Goal: Information Seeking & Learning: Learn about a topic

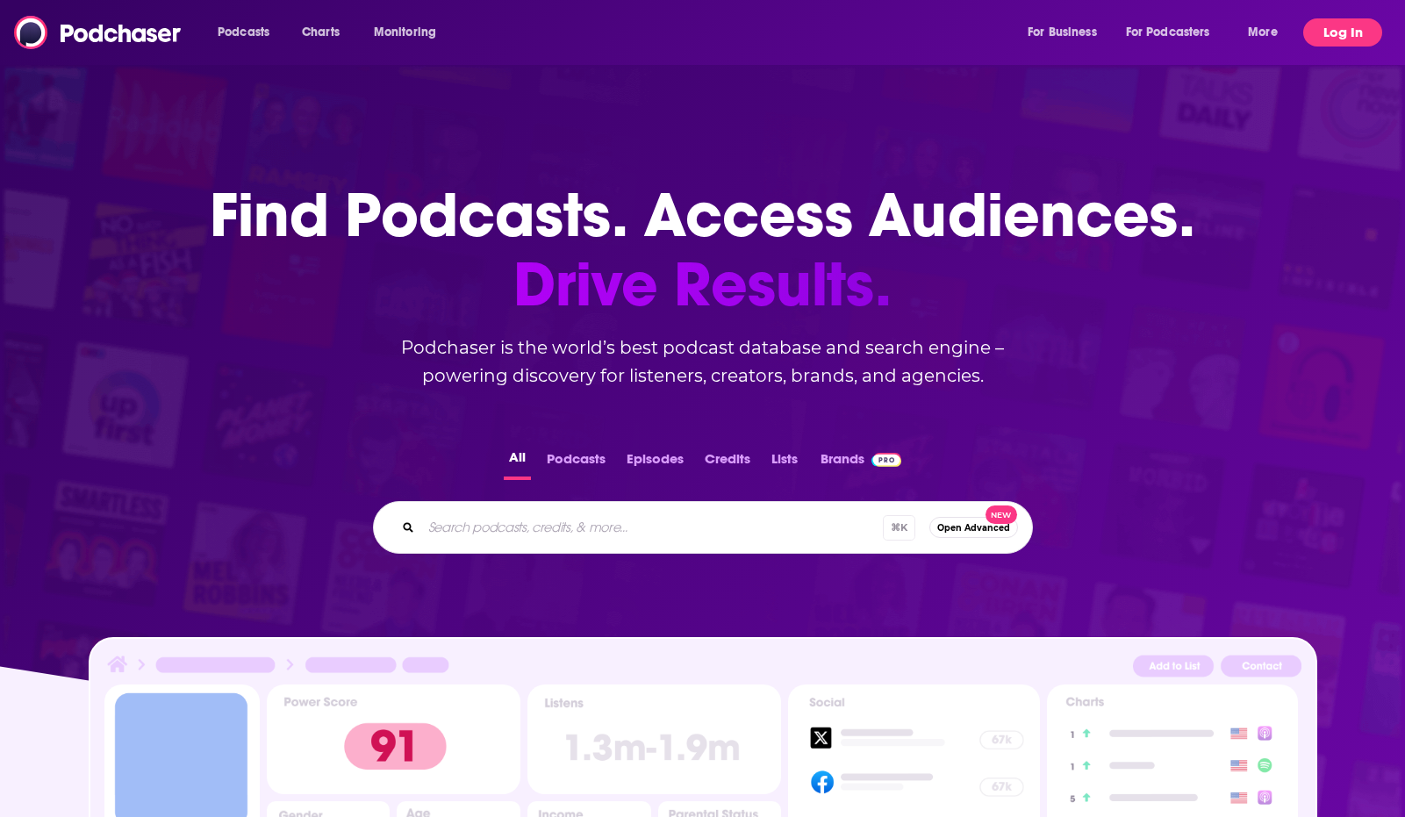
click at [1339, 34] on button "Log In" at bounding box center [1342, 32] width 79 height 28
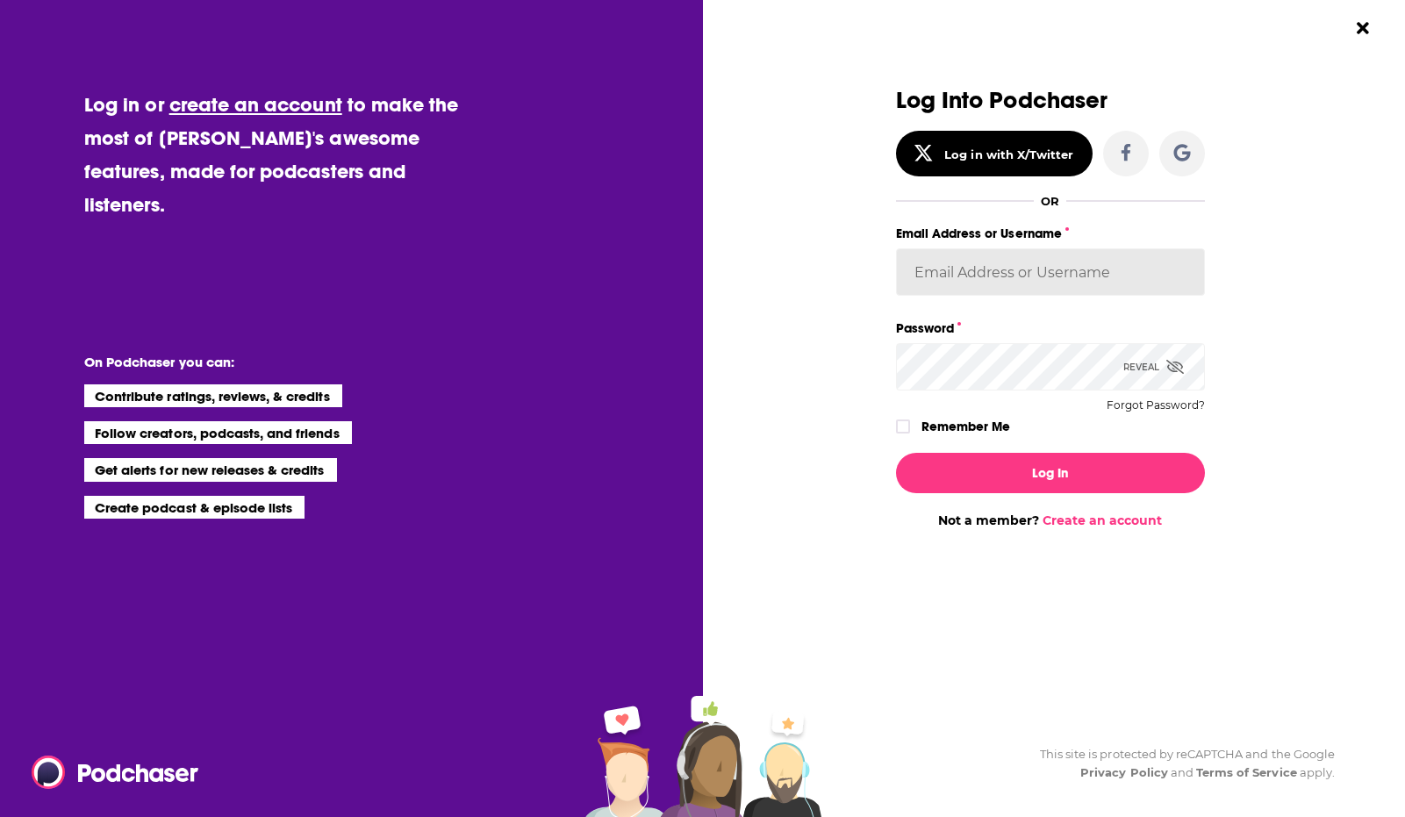
type input "[EMAIL_ADDRESS][DOMAIN_NAME]"
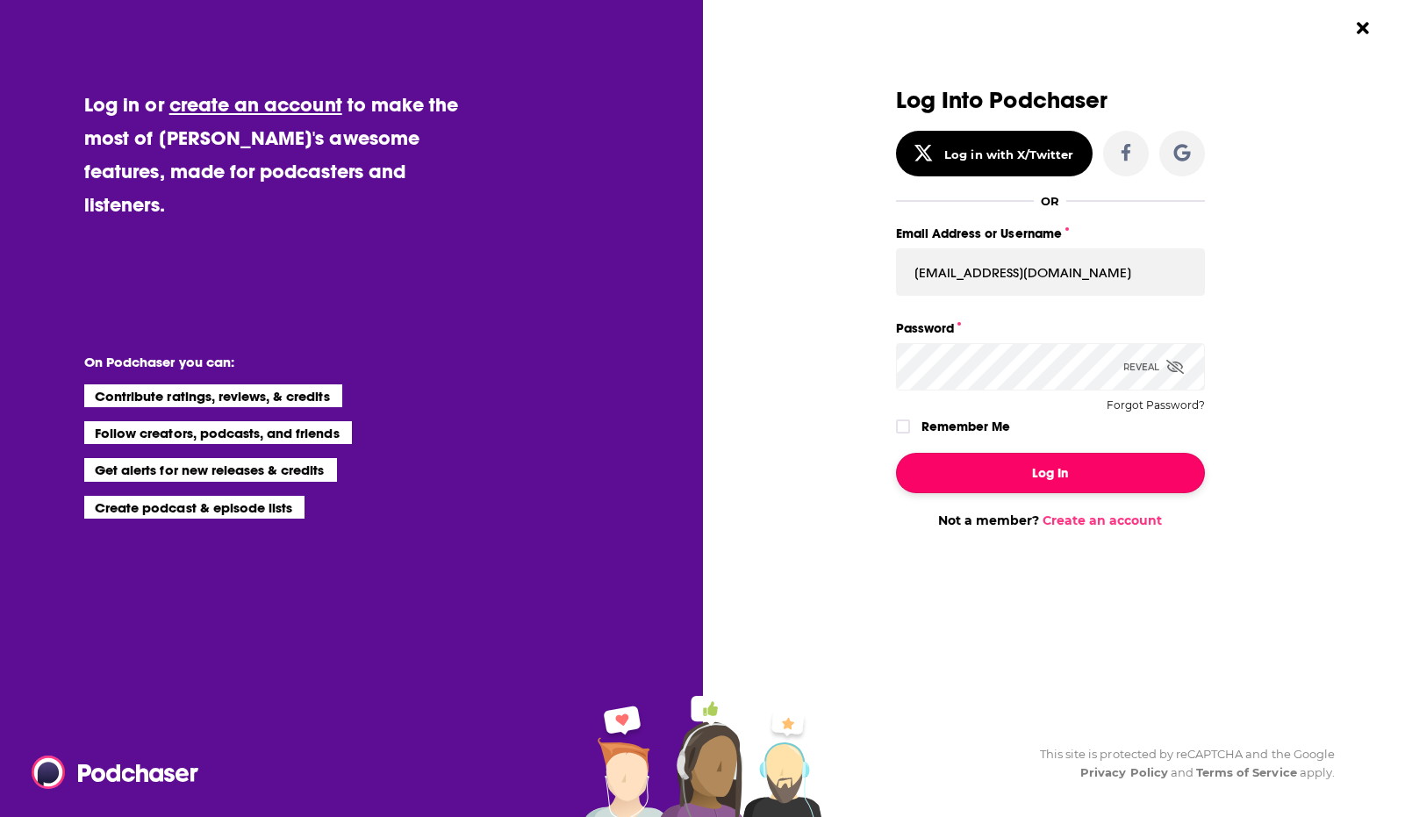
click at [1003, 466] on button "Log In" at bounding box center [1050, 473] width 309 height 40
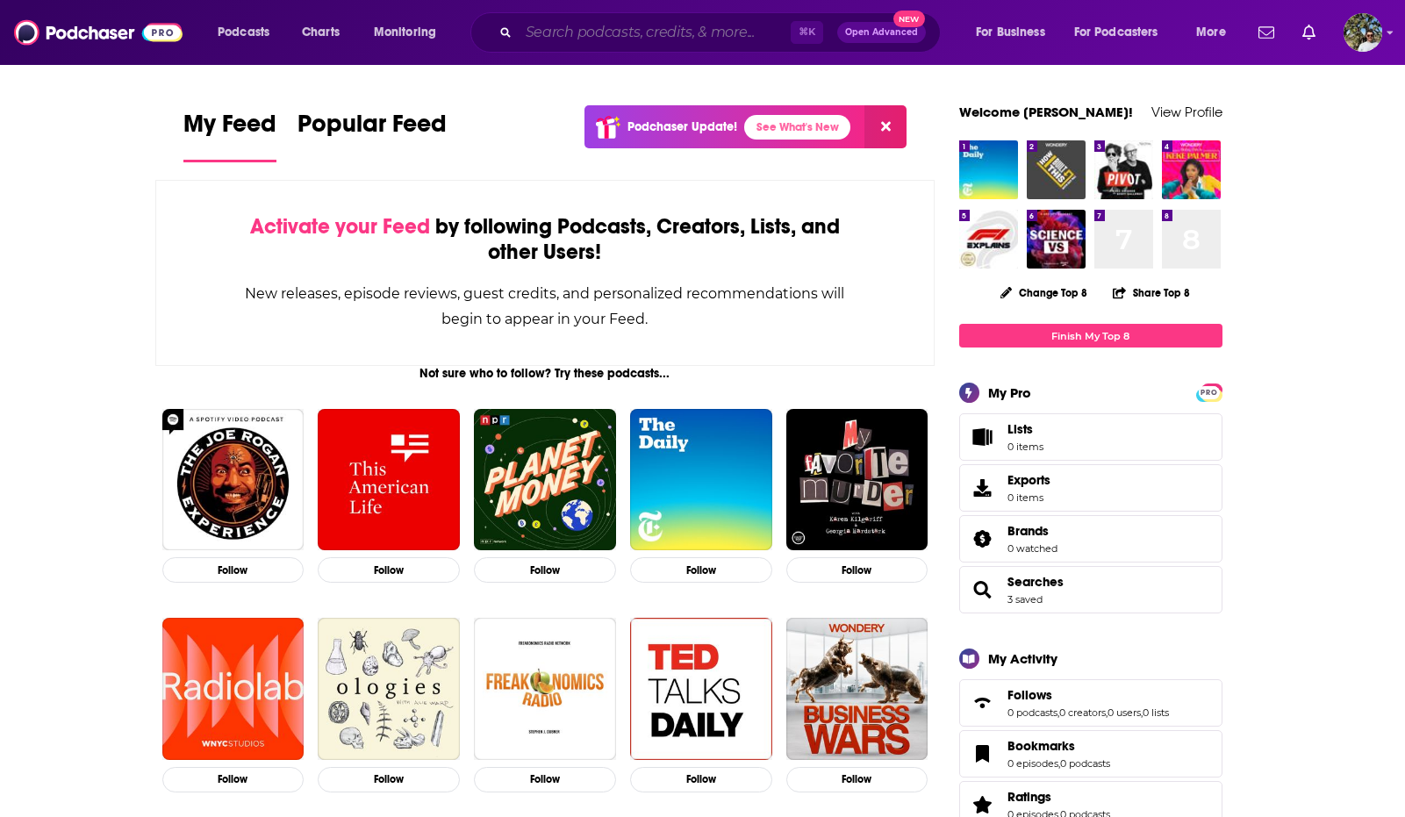
click at [634, 32] on input "Search podcasts, credits, & more..." at bounding box center [655, 32] width 272 height 28
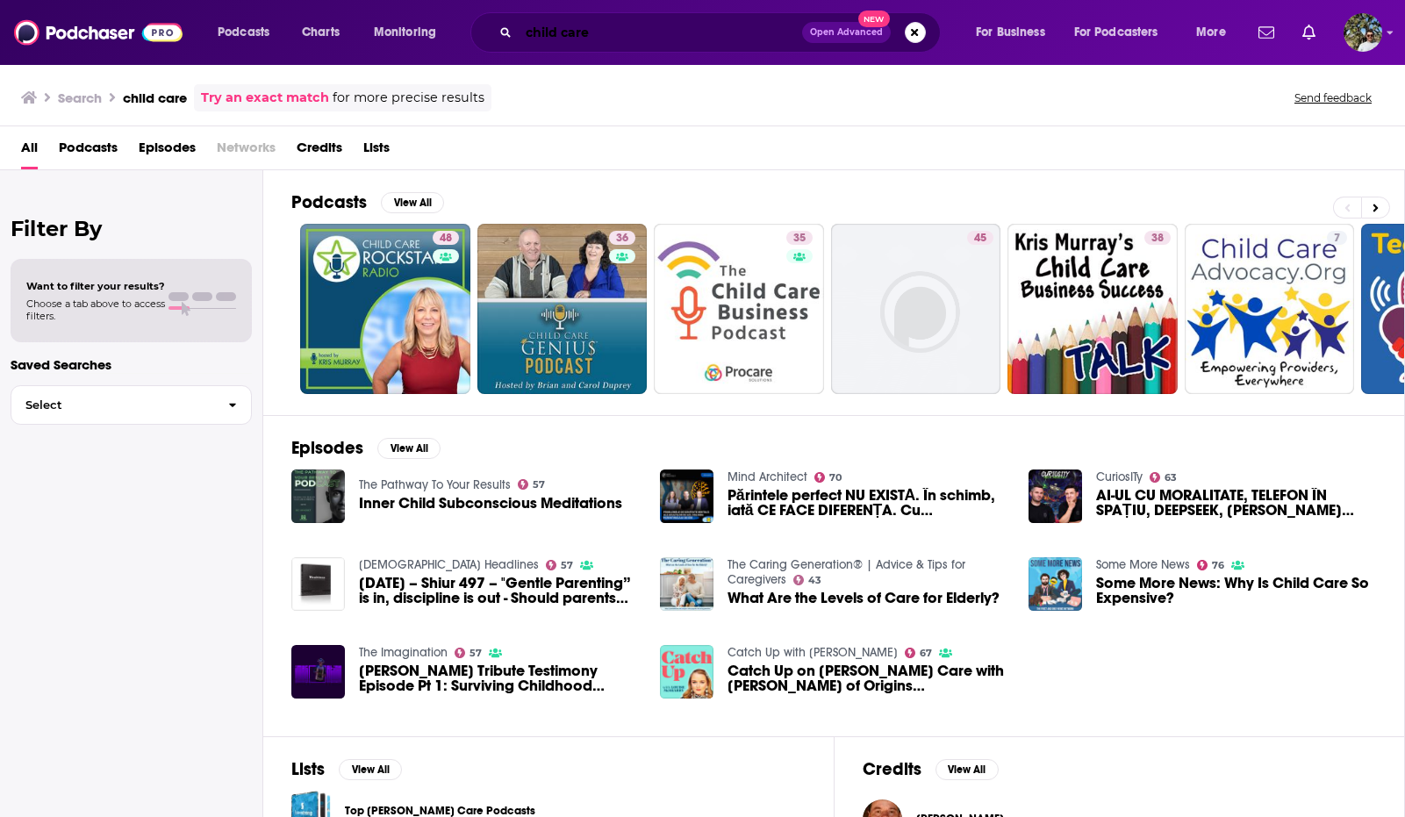
click at [640, 34] on input "child care" at bounding box center [660, 32] width 283 height 28
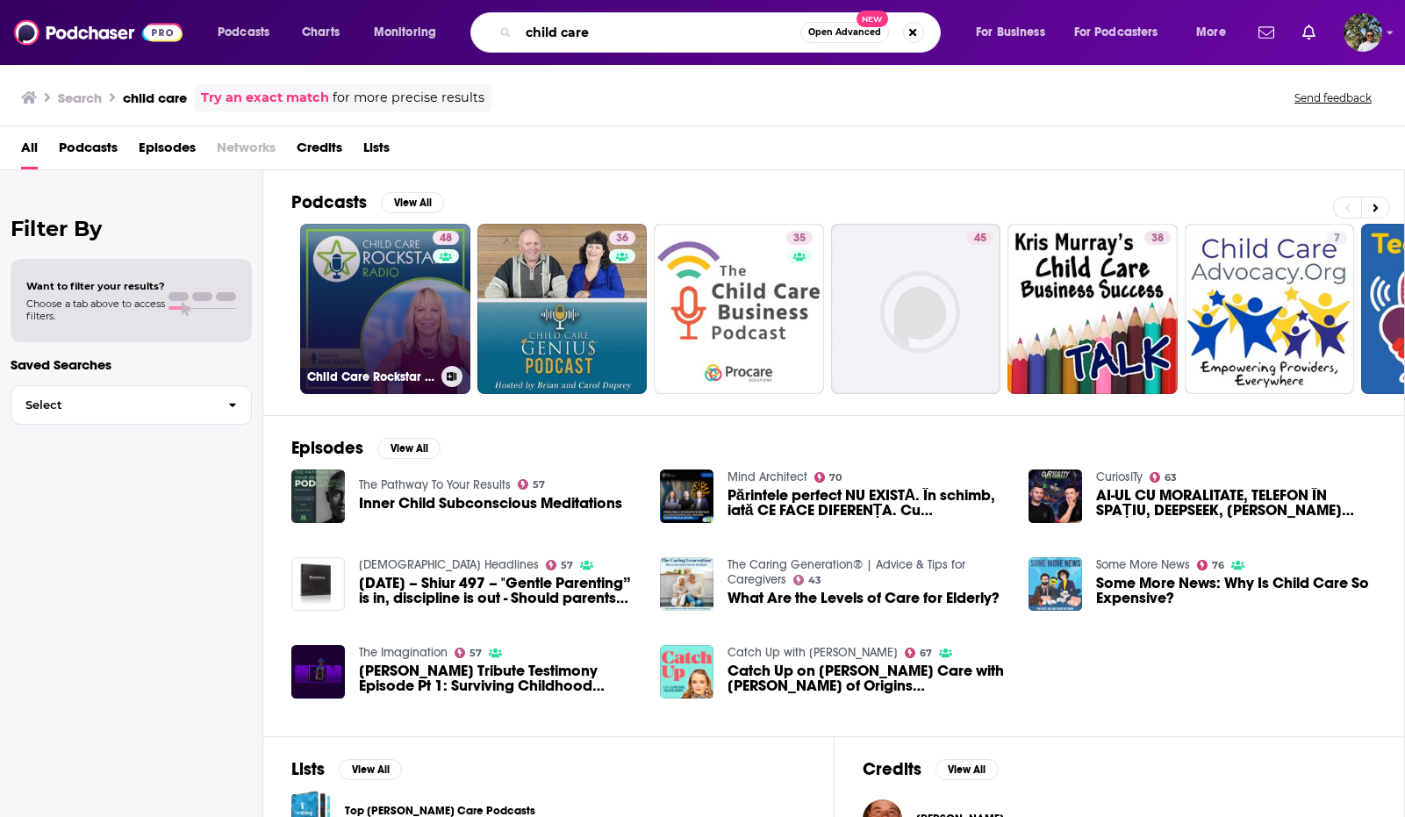
type input "child care"
click at [377, 322] on link "48 Child Care Rockstar Radio" at bounding box center [385, 309] width 170 height 170
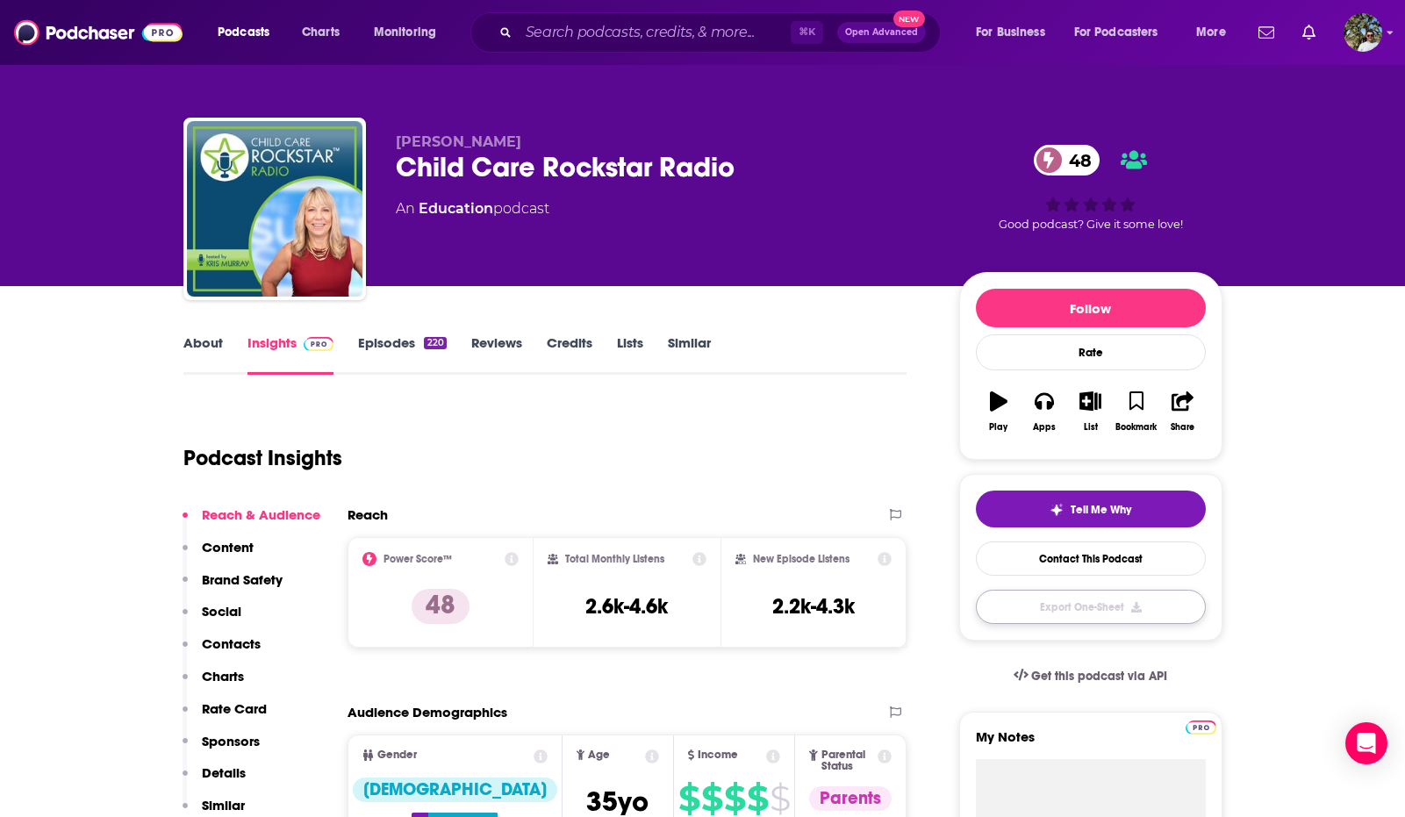
click at [1165, 613] on button "Export One-Sheet" at bounding box center [1091, 607] width 230 height 34
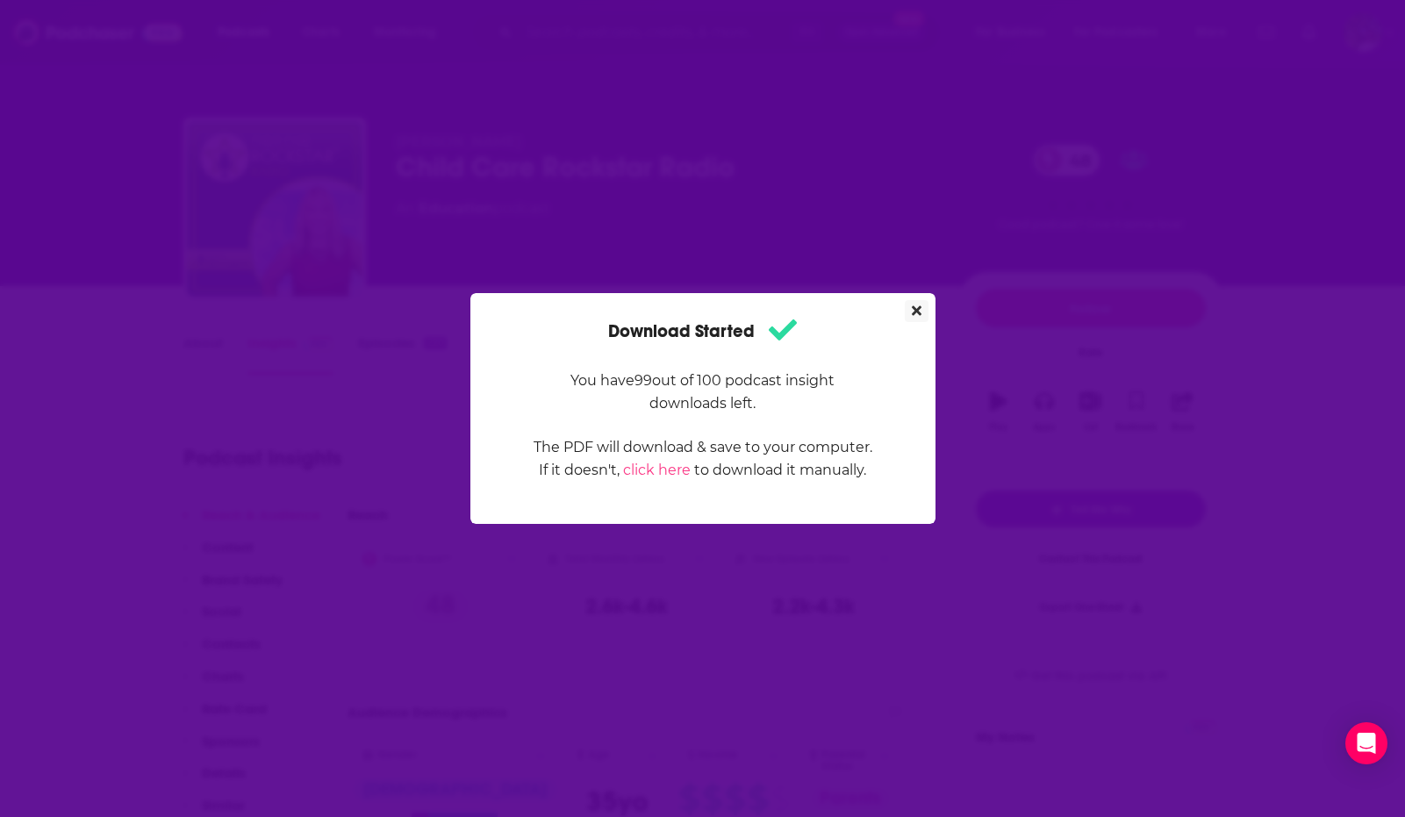
click at [910, 310] on button "Close" at bounding box center [917, 311] width 24 height 22
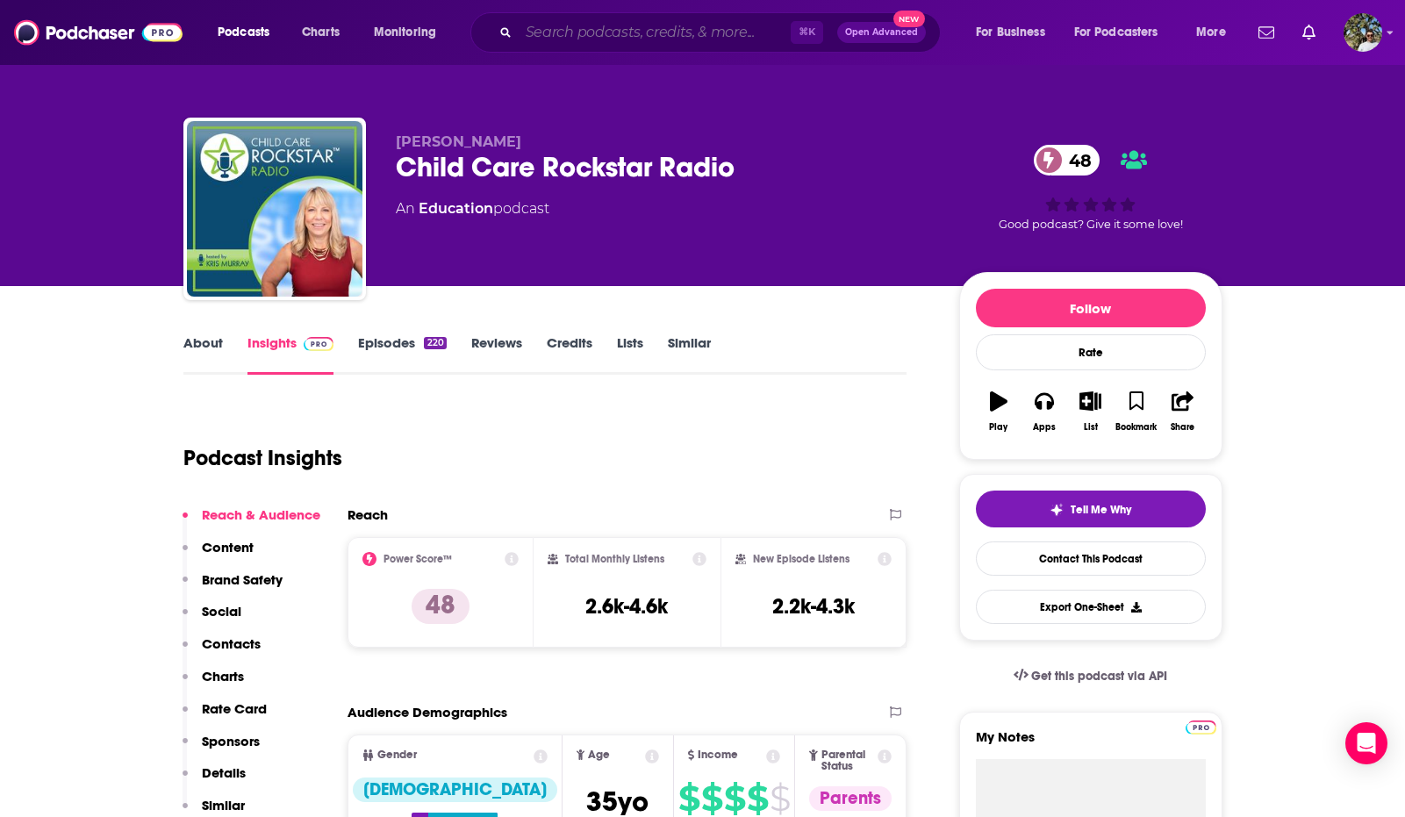
click at [553, 36] on input "Search podcasts, credits, & more..." at bounding box center [655, 32] width 272 height 28
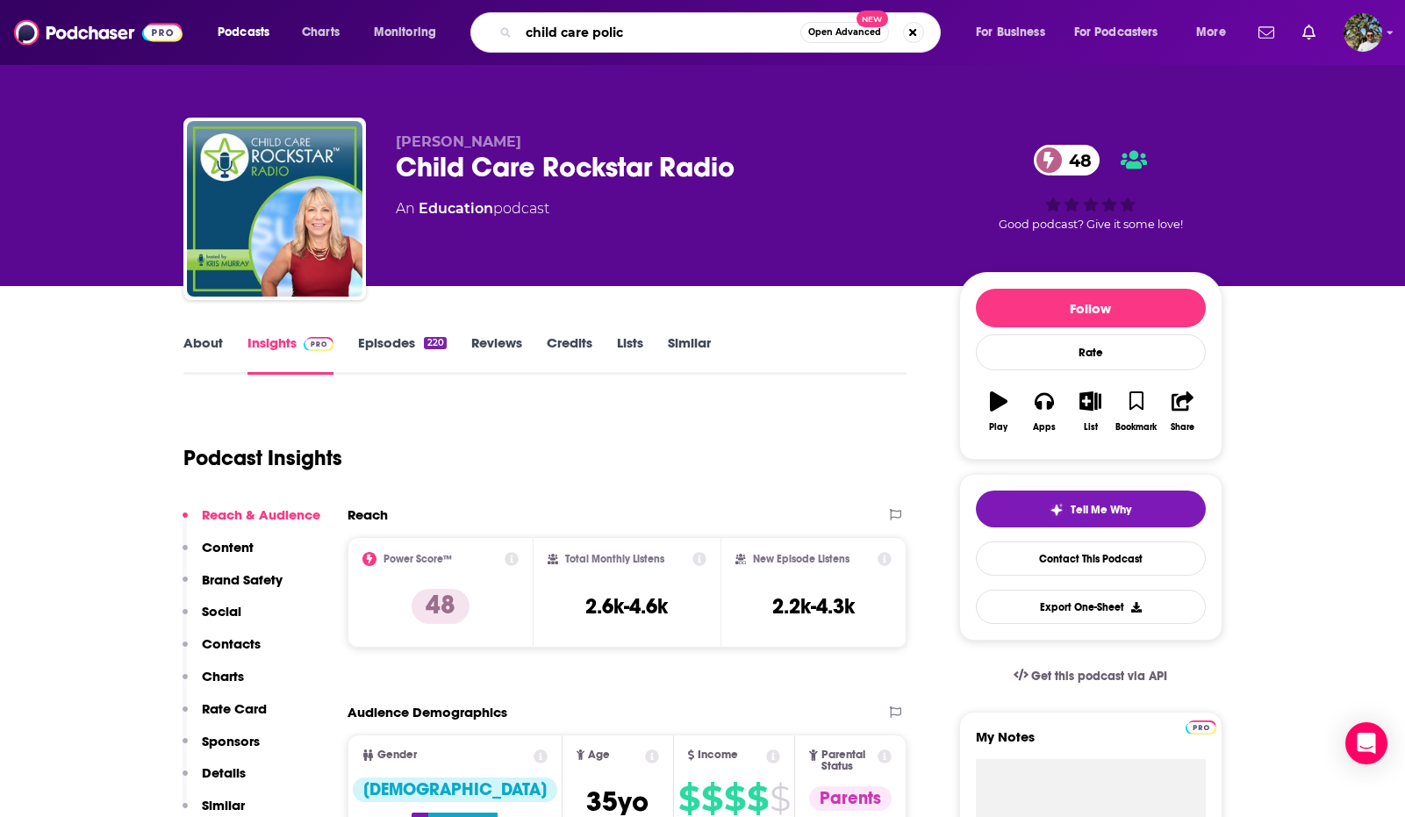
type input "child care policy"
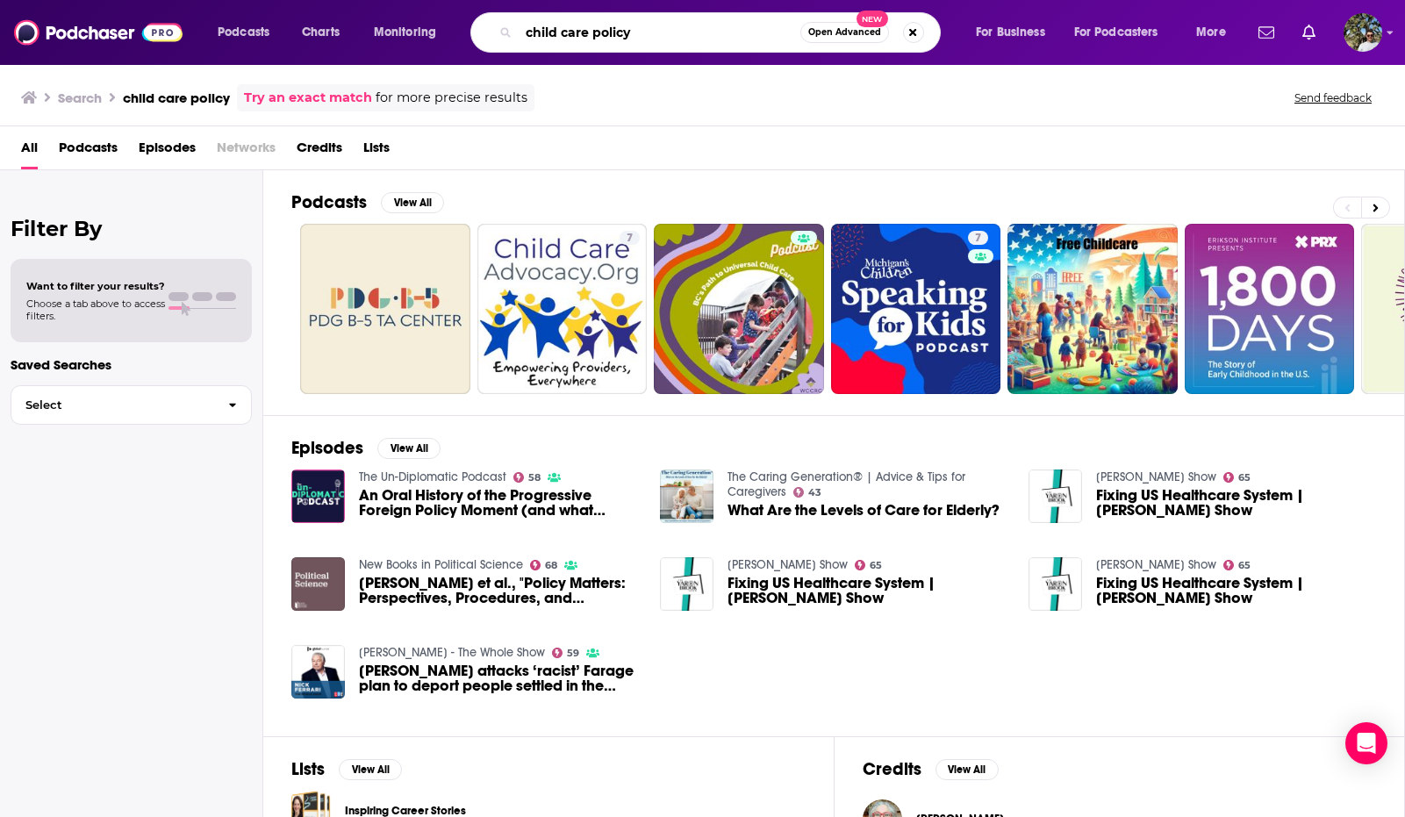
drag, startPoint x: 639, startPoint y: 35, endPoint x: 597, endPoint y: 36, distance: 42.1
click at [597, 36] on input "child care policy" at bounding box center [660, 32] width 282 height 28
type input "child care"
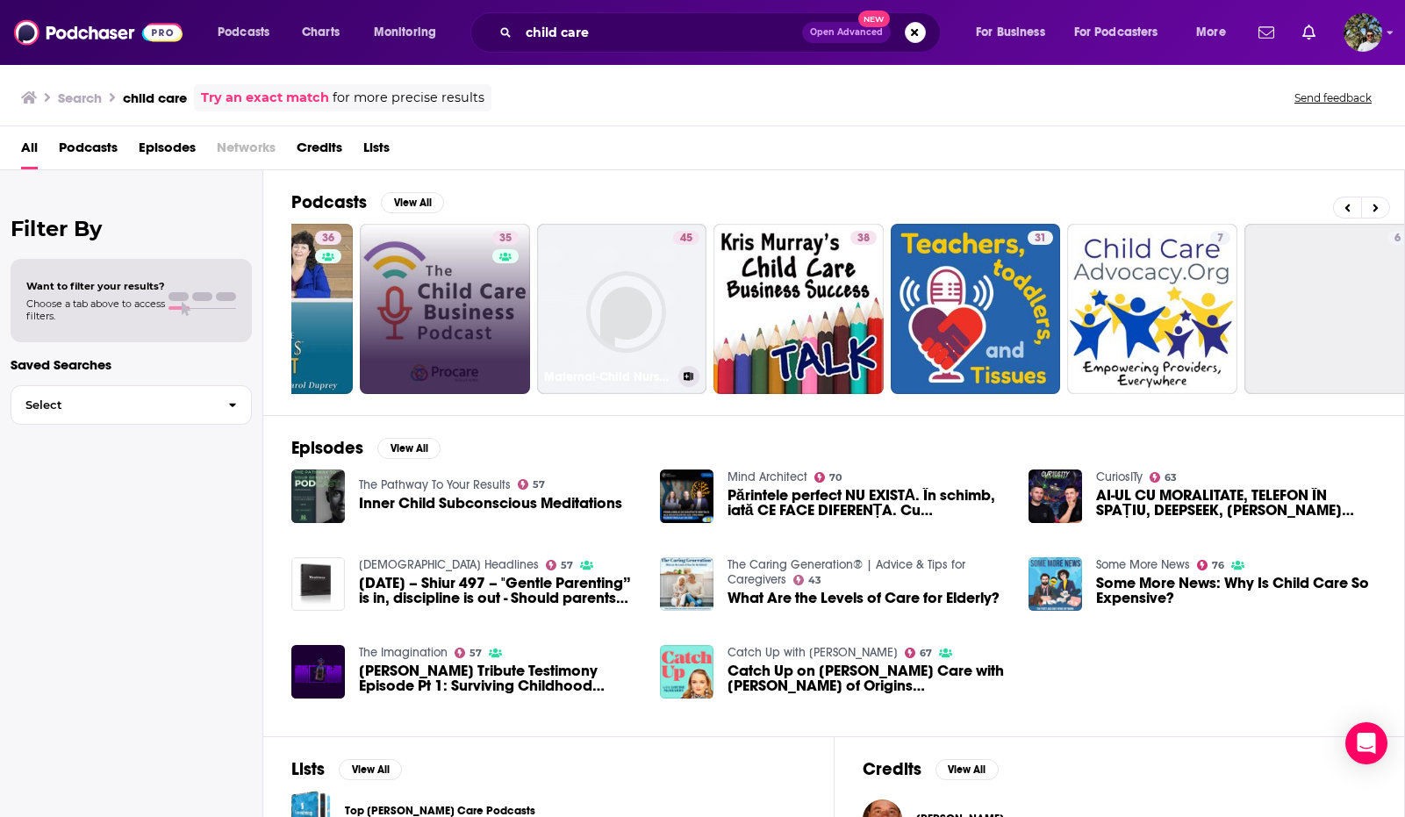
scroll to position [0, 338]
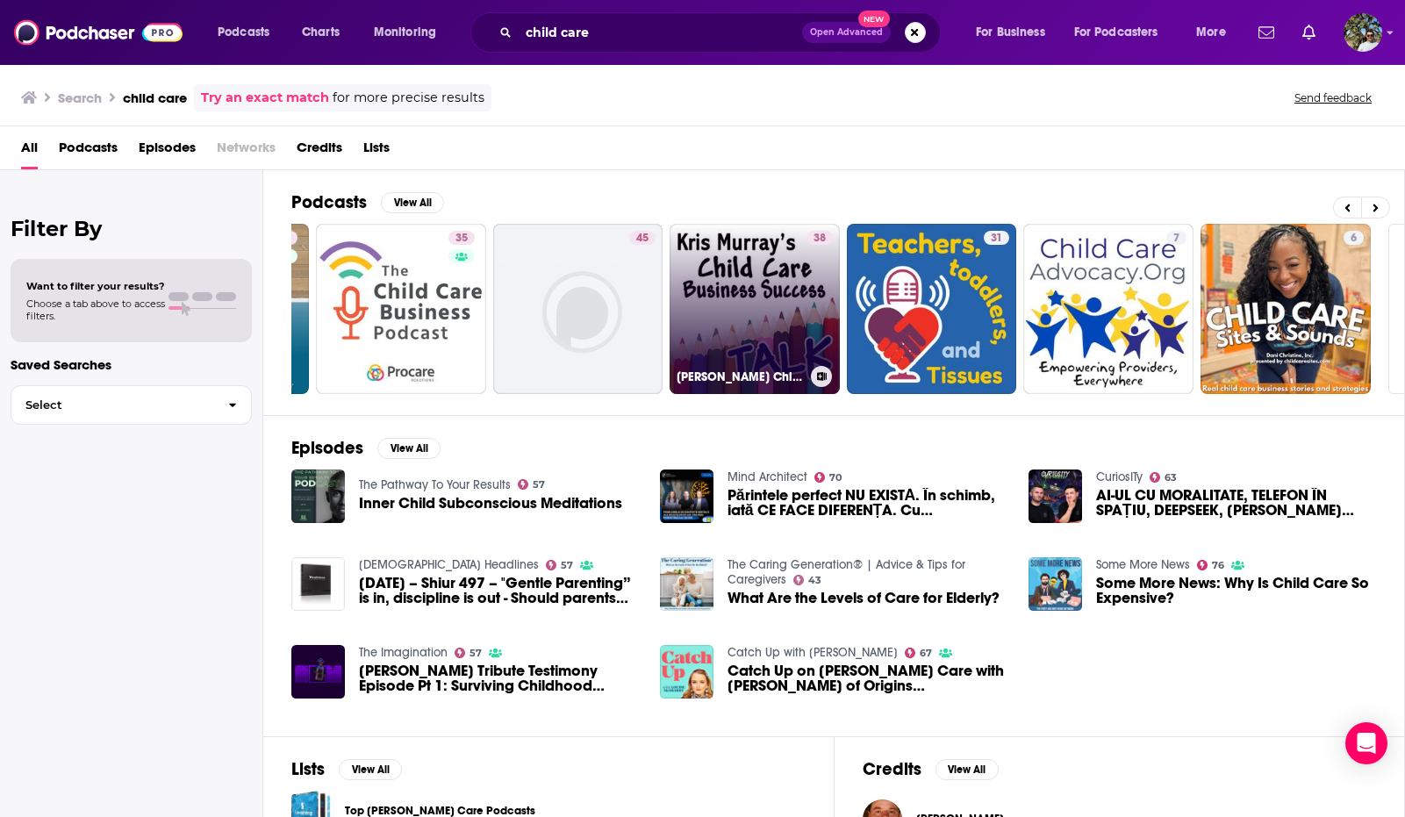
click at [720, 276] on link "38 [PERSON_NAME] Child Care Business Success Talk" at bounding box center [754, 309] width 170 height 170
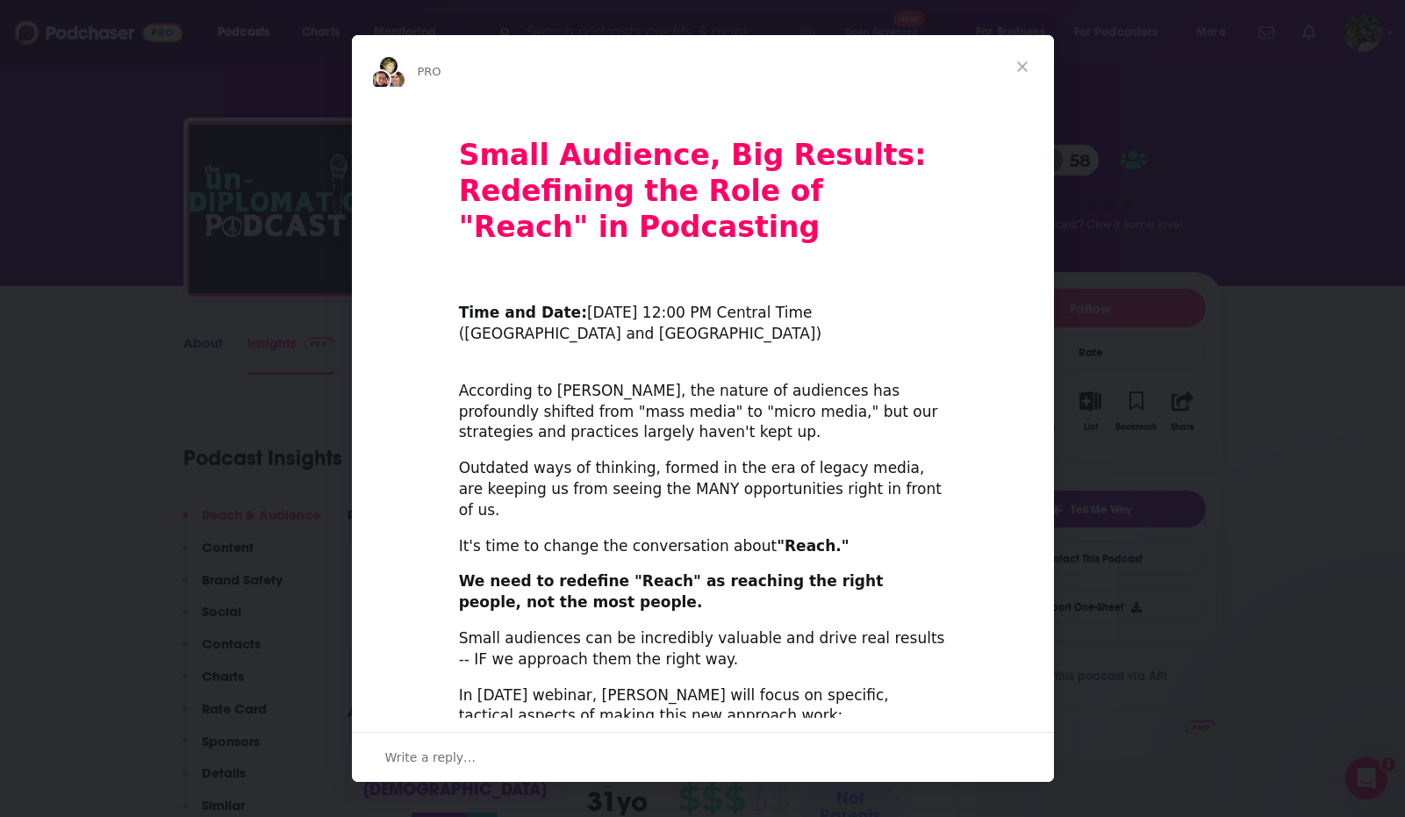
click at [1023, 65] on span "Close" at bounding box center [1022, 66] width 63 height 63
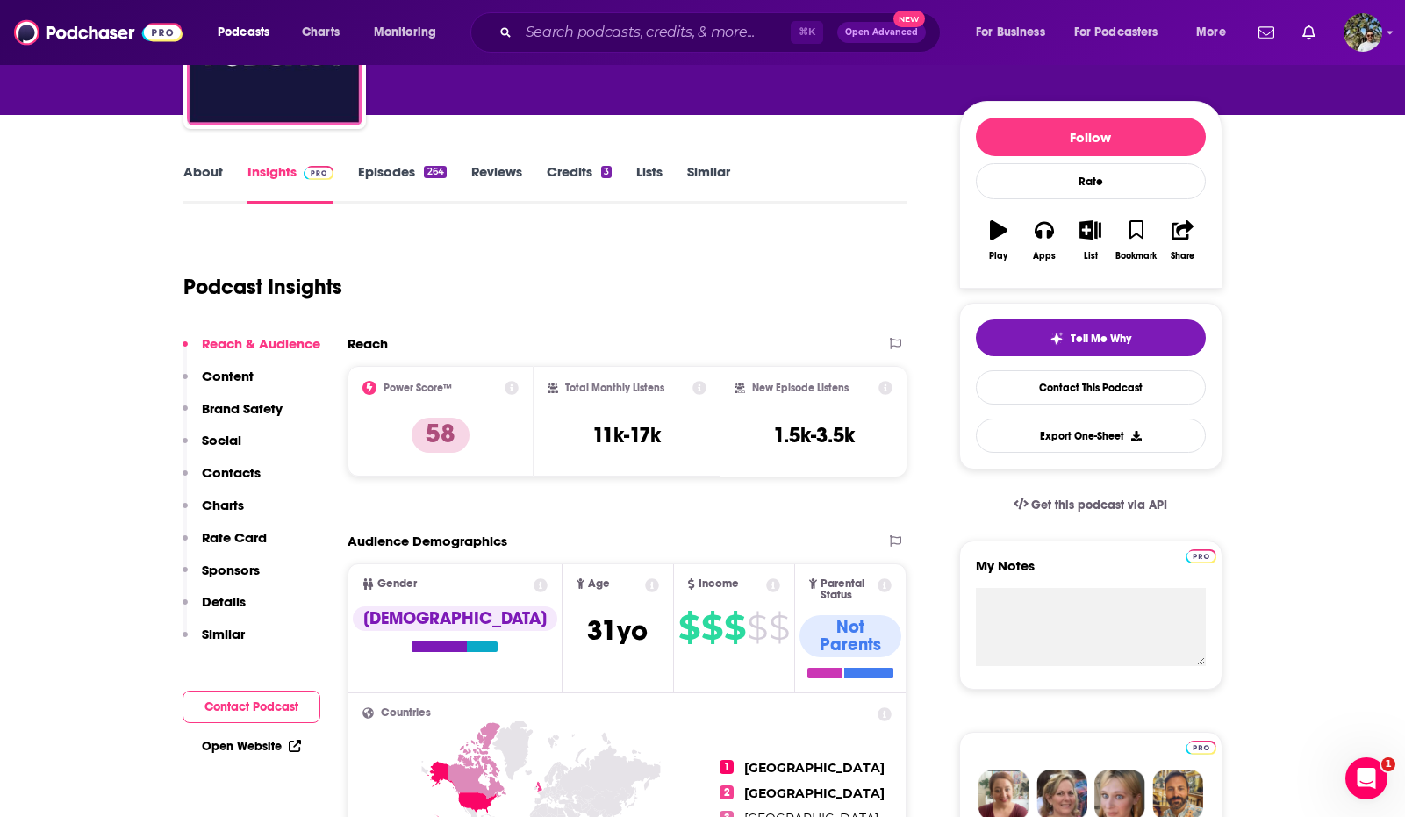
scroll to position [178, 0]
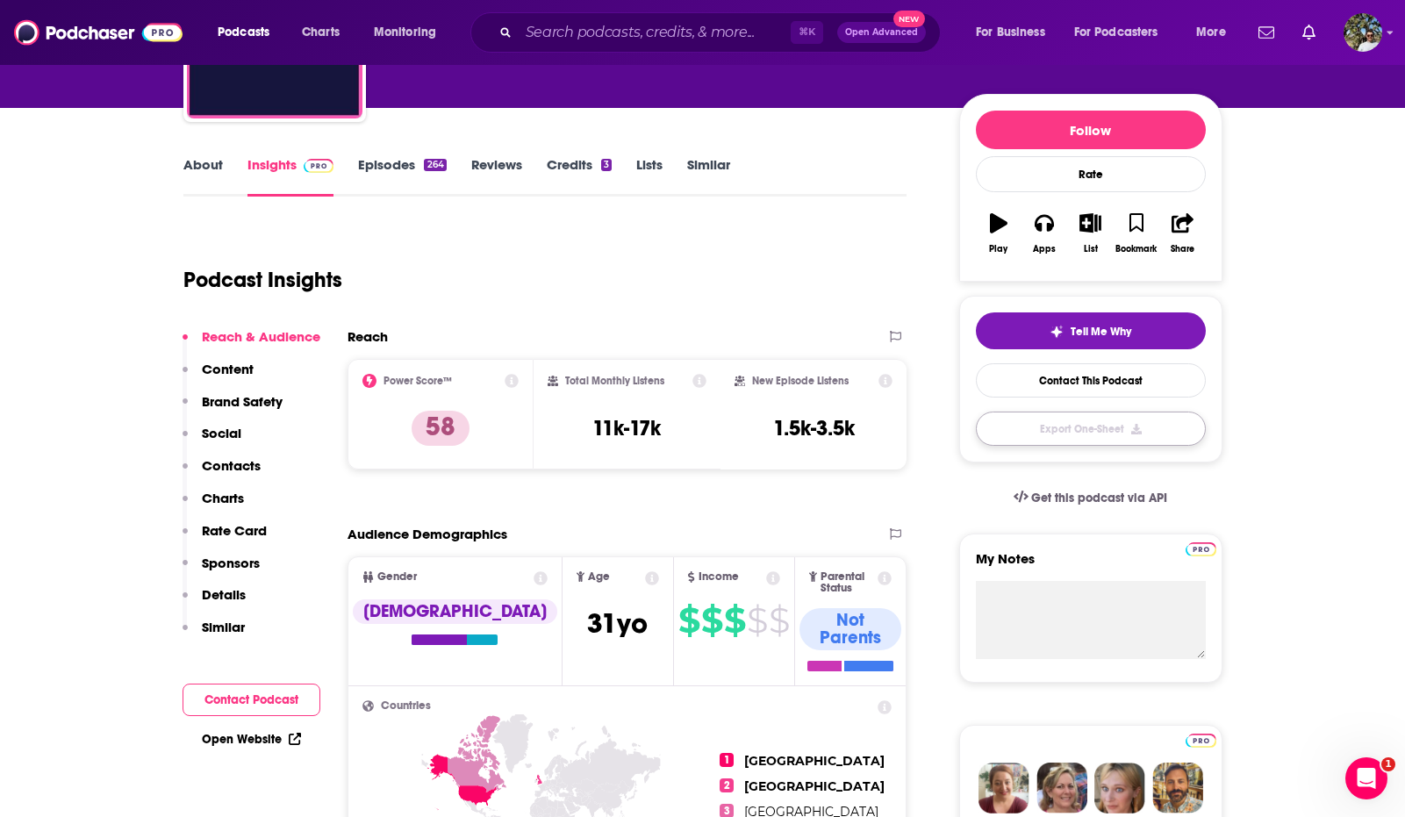
click at [1079, 432] on button "Export One-Sheet" at bounding box center [1091, 428] width 230 height 34
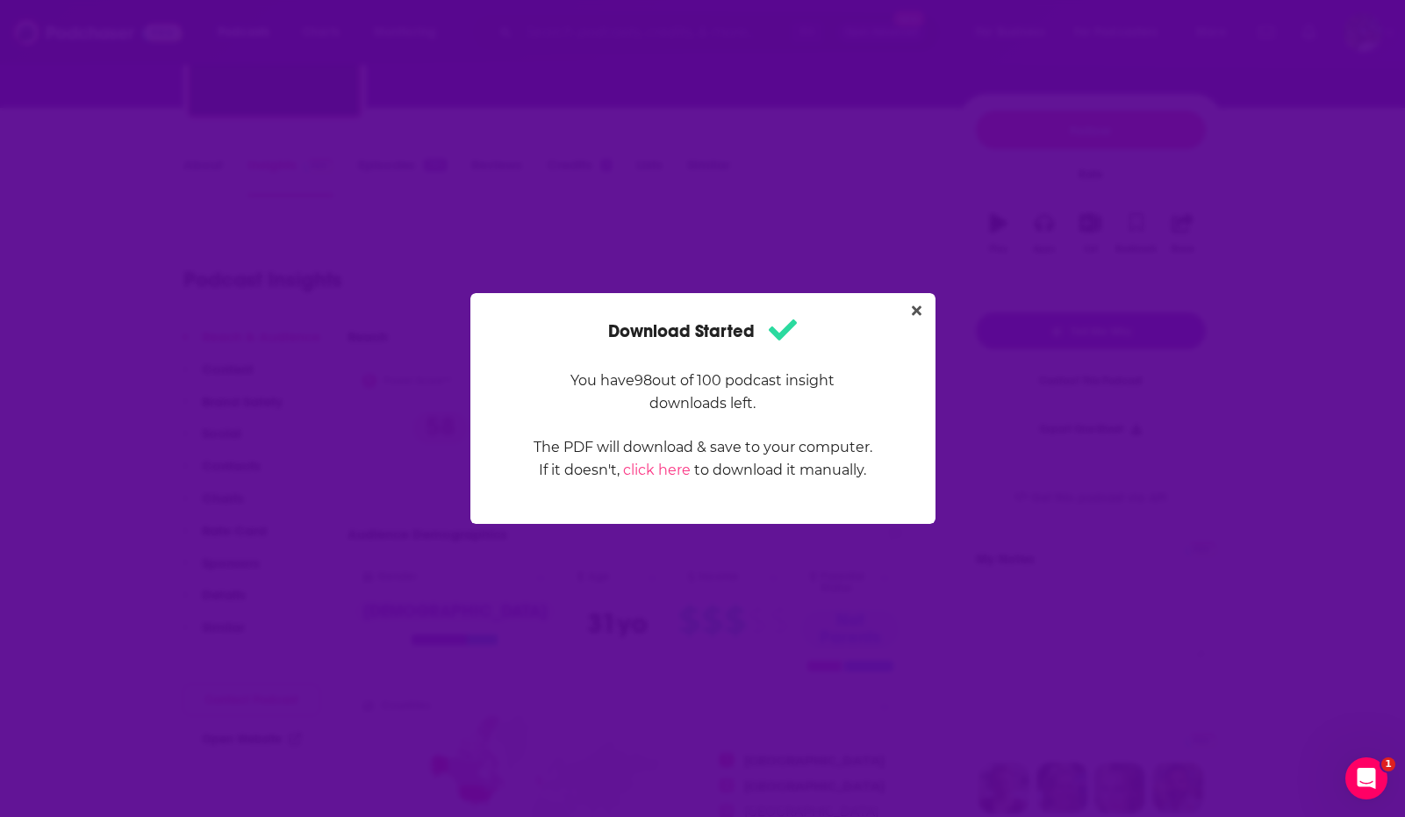
click at [769, 157] on div "Download Started You have 98 out of 100 podcast insight downloads left. The PDF…" at bounding box center [702, 408] width 1405 height 817
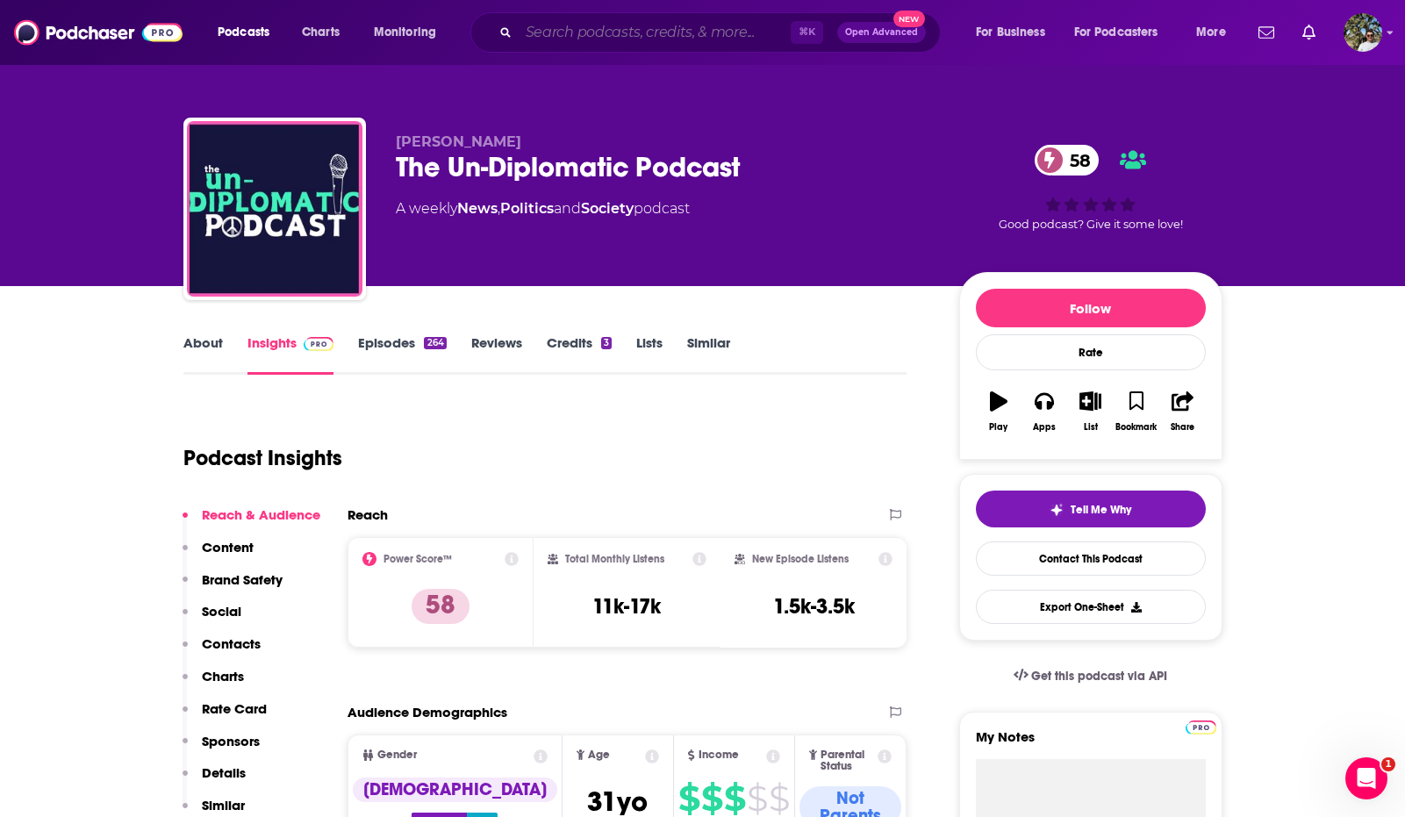
click at [556, 39] on input "Search podcasts, credits, & more..." at bounding box center [655, 32] width 272 height 28
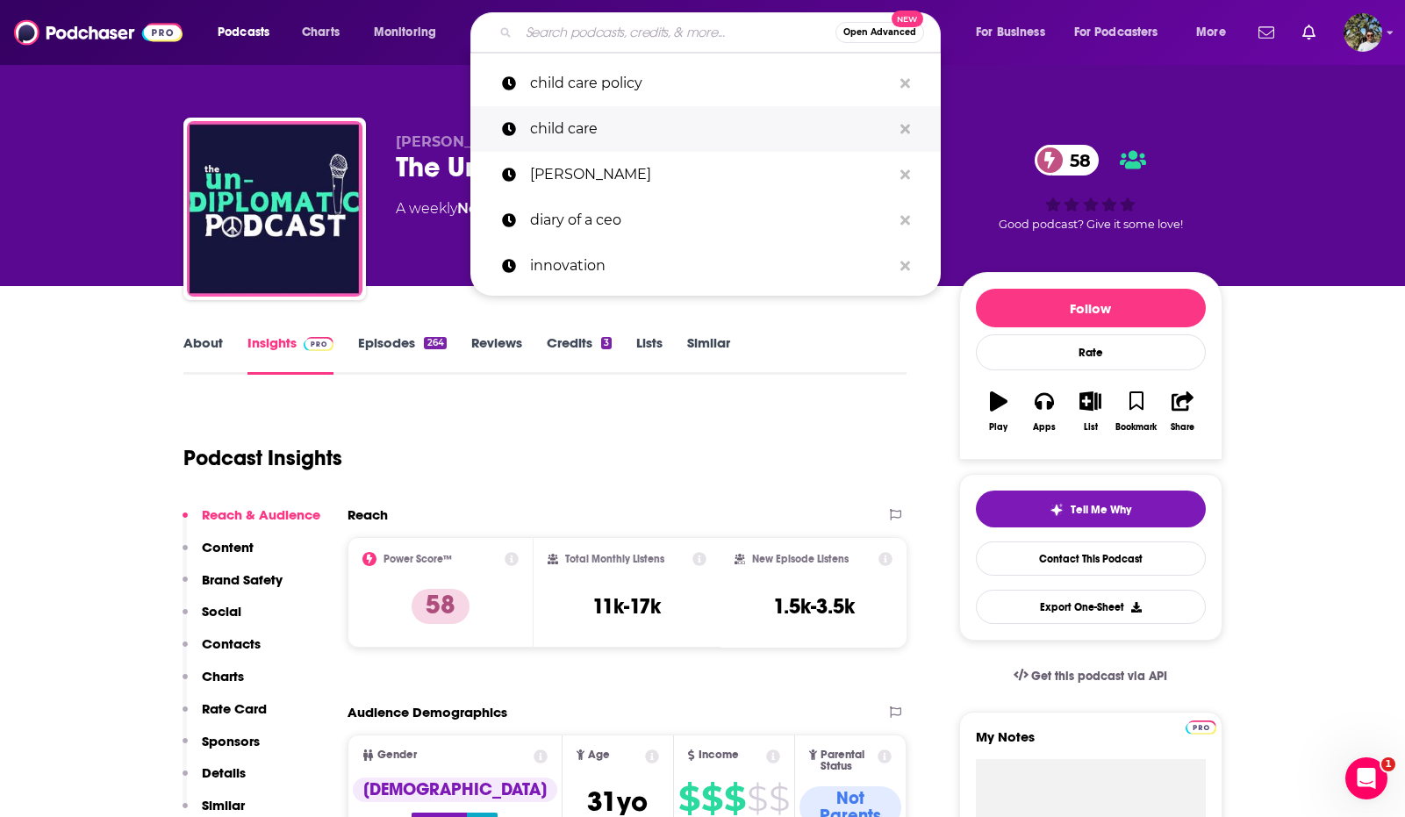
click at [571, 121] on p "child care" at bounding box center [710, 129] width 361 height 46
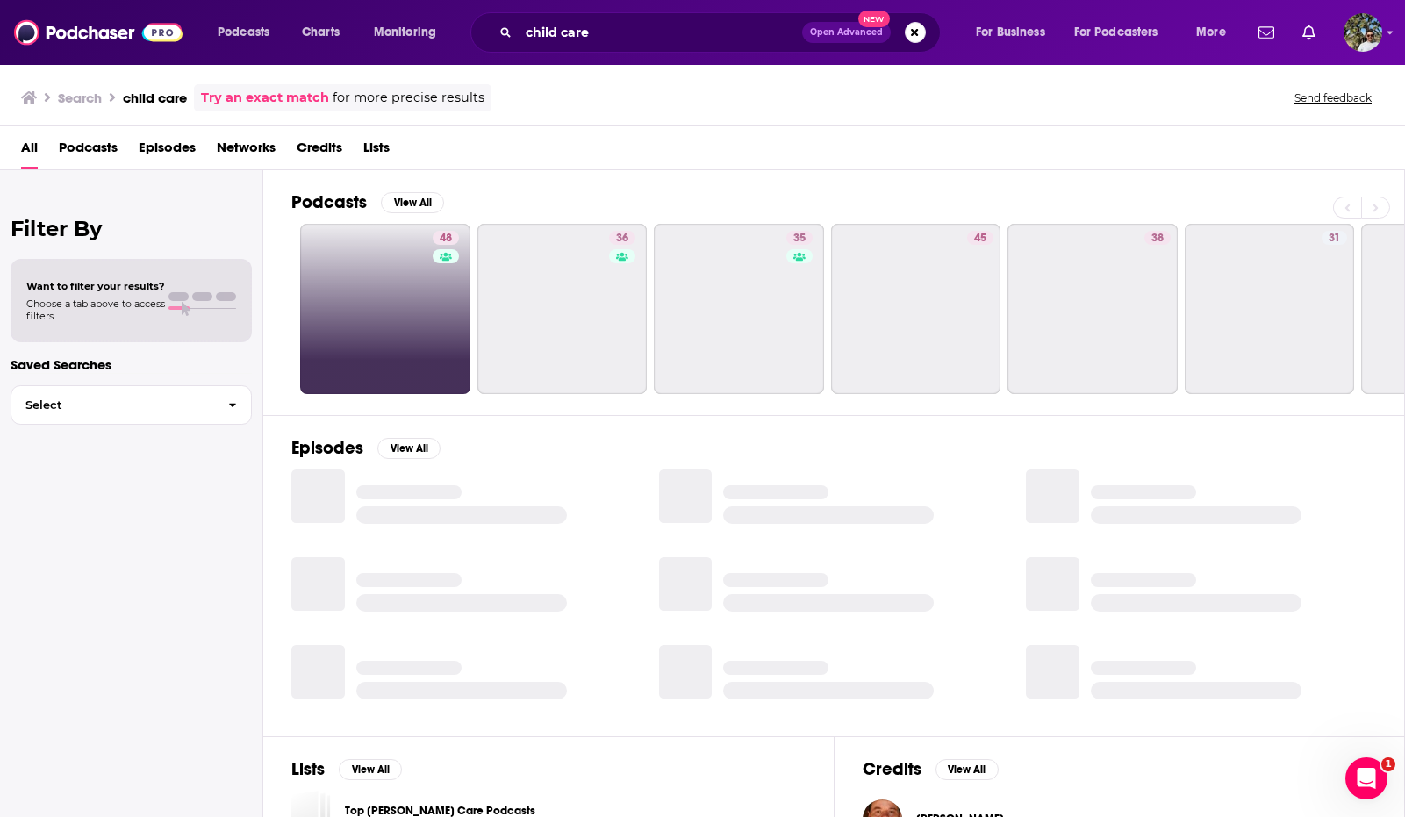
click at [407, 393] on link "48" at bounding box center [385, 309] width 170 height 170
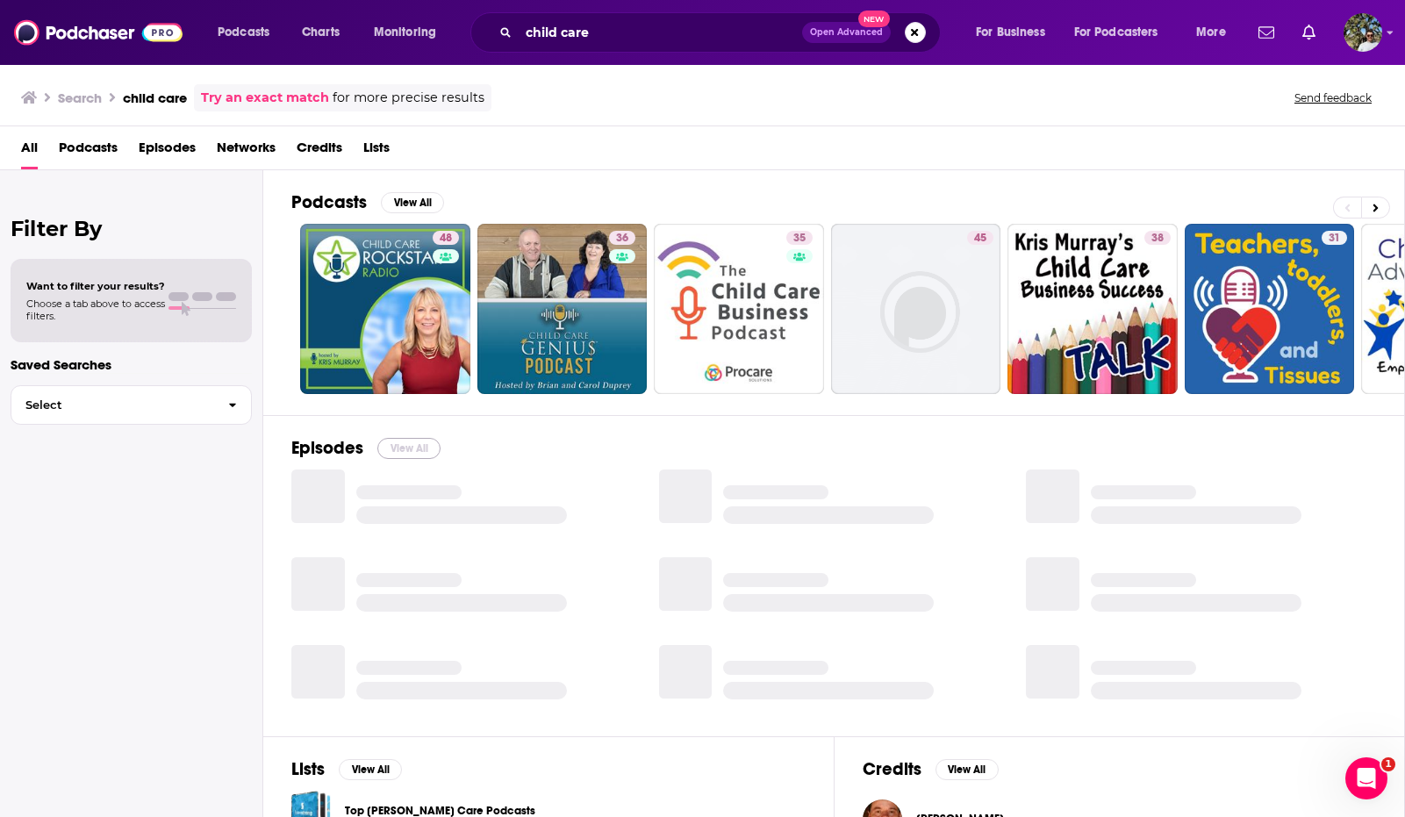
click at [403, 444] on button "View All" at bounding box center [408, 448] width 63 height 21
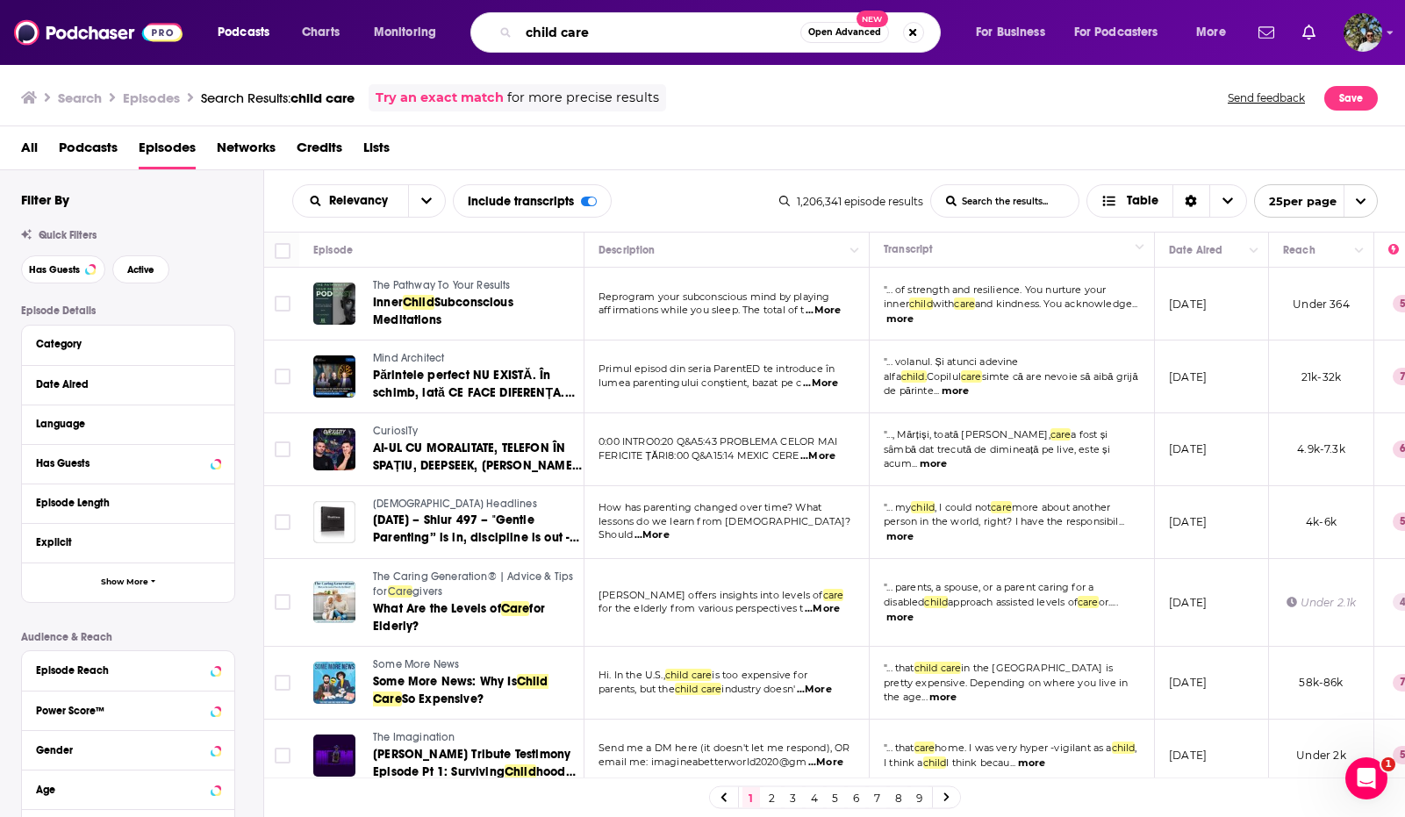
click at [526, 35] on input "child care" at bounding box center [660, 32] width 282 height 28
type input "women in business child care"
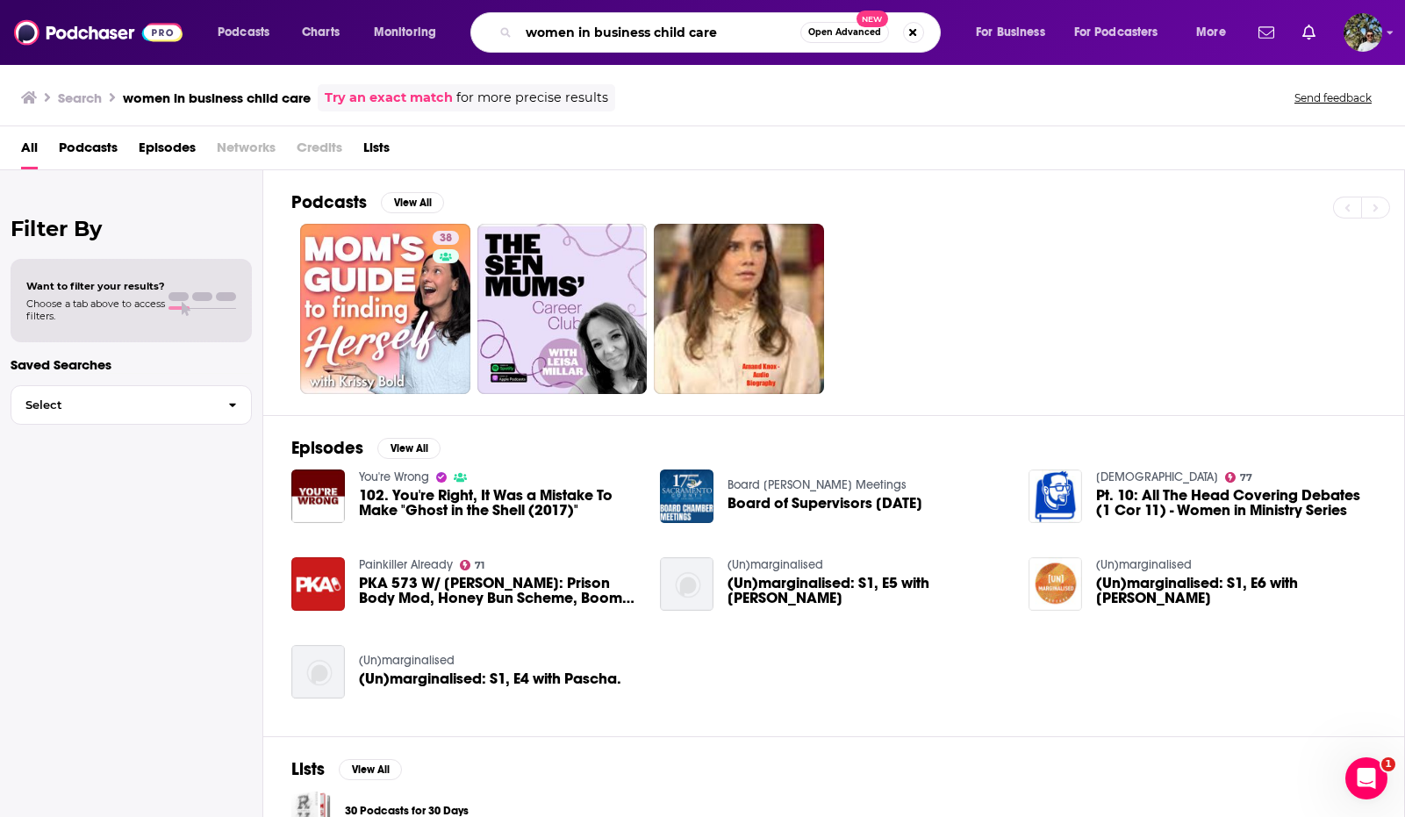
click at [733, 25] on input "women in business child care" at bounding box center [660, 32] width 282 height 28
click at [732, 39] on input "women in business child care" at bounding box center [660, 32] width 282 height 28
click at [843, 29] on span "Open Advanced" at bounding box center [844, 32] width 73 height 9
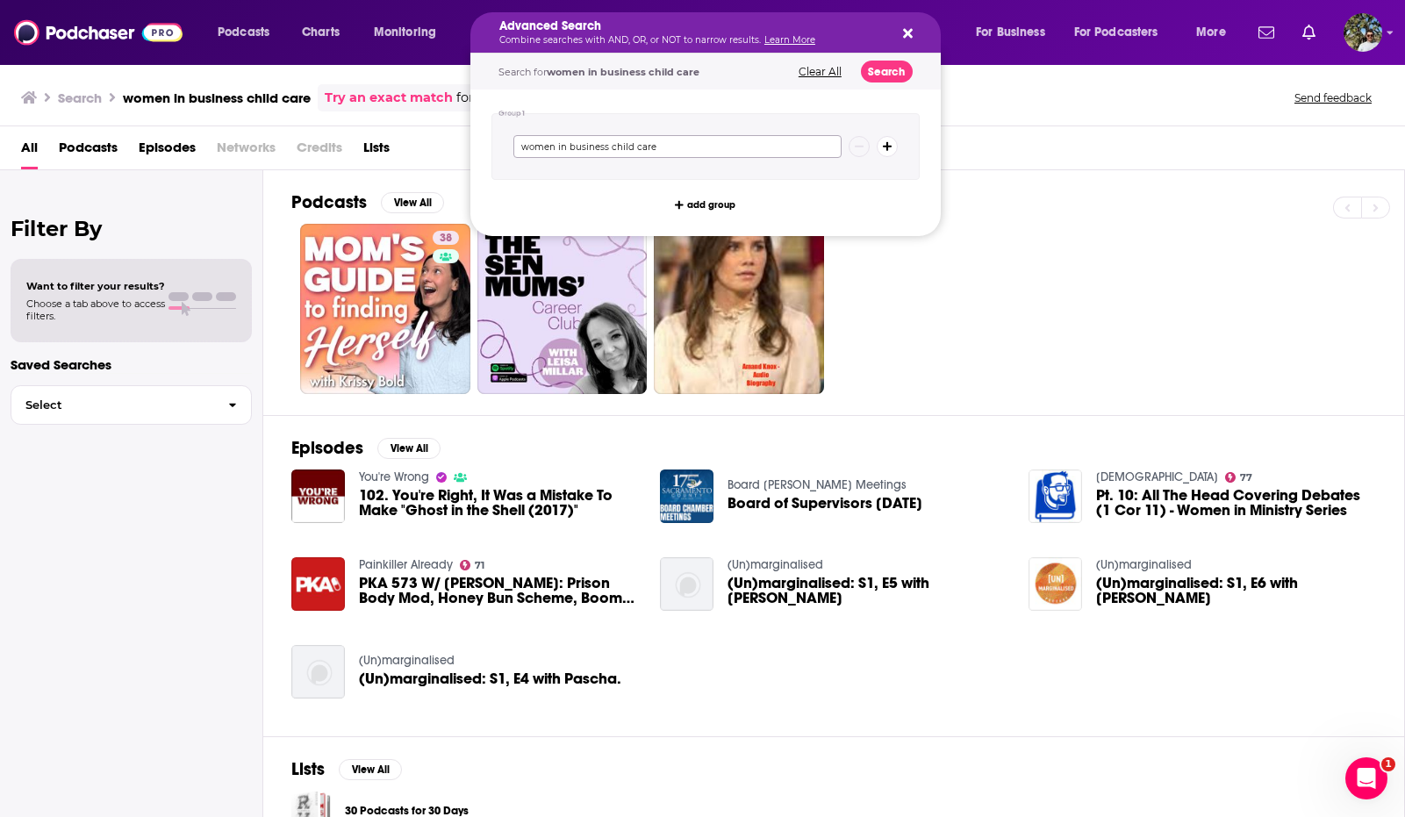
click at [629, 147] on input "women in business child care" at bounding box center [677, 146] width 328 height 23
click at [897, 39] on div "Advanced Search Combine searches with AND, OR, or NOT to narrow results. Learn …" at bounding box center [705, 32] width 470 height 40
click at [898, 39] on div "Advanced Search Combine searches with AND, OR, or NOT to narrow results. Learn …" at bounding box center [705, 32] width 470 height 40
click at [900, 39] on div "Advanced Search Combine searches with AND, OR, or NOT to narrow results. Learn …" at bounding box center [705, 32] width 470 height 40
click at [905, 38] on icon "Search podcasts, credits, & more..." at bounding box center [908, 33] width 10 height 14
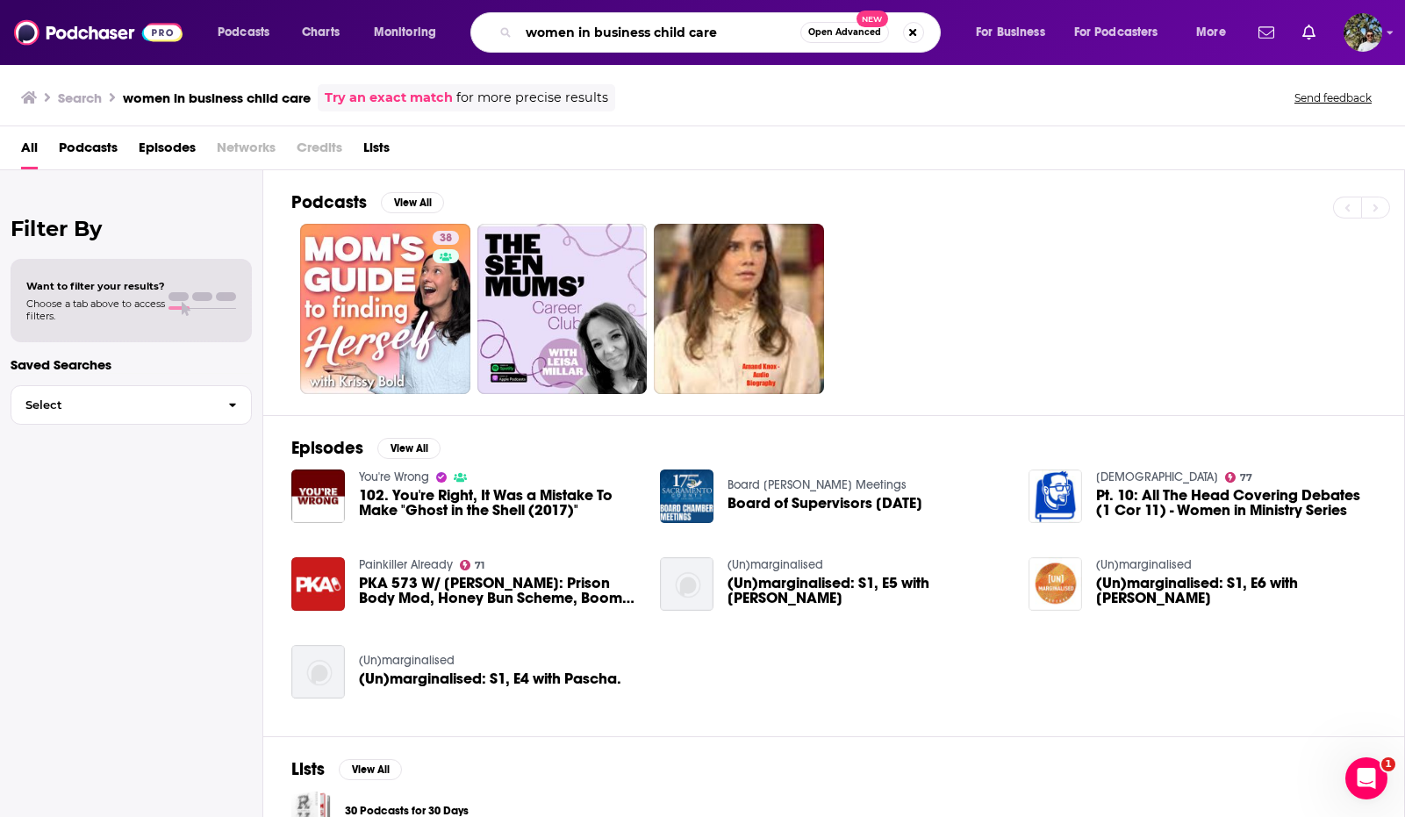
click at [686, 39] on input "women in business child care" at bounding box center [660, 32] width 282 height 28
click at [711, 34] on input "women in business child care" at bounding box center [660, 32] width 282 height 28
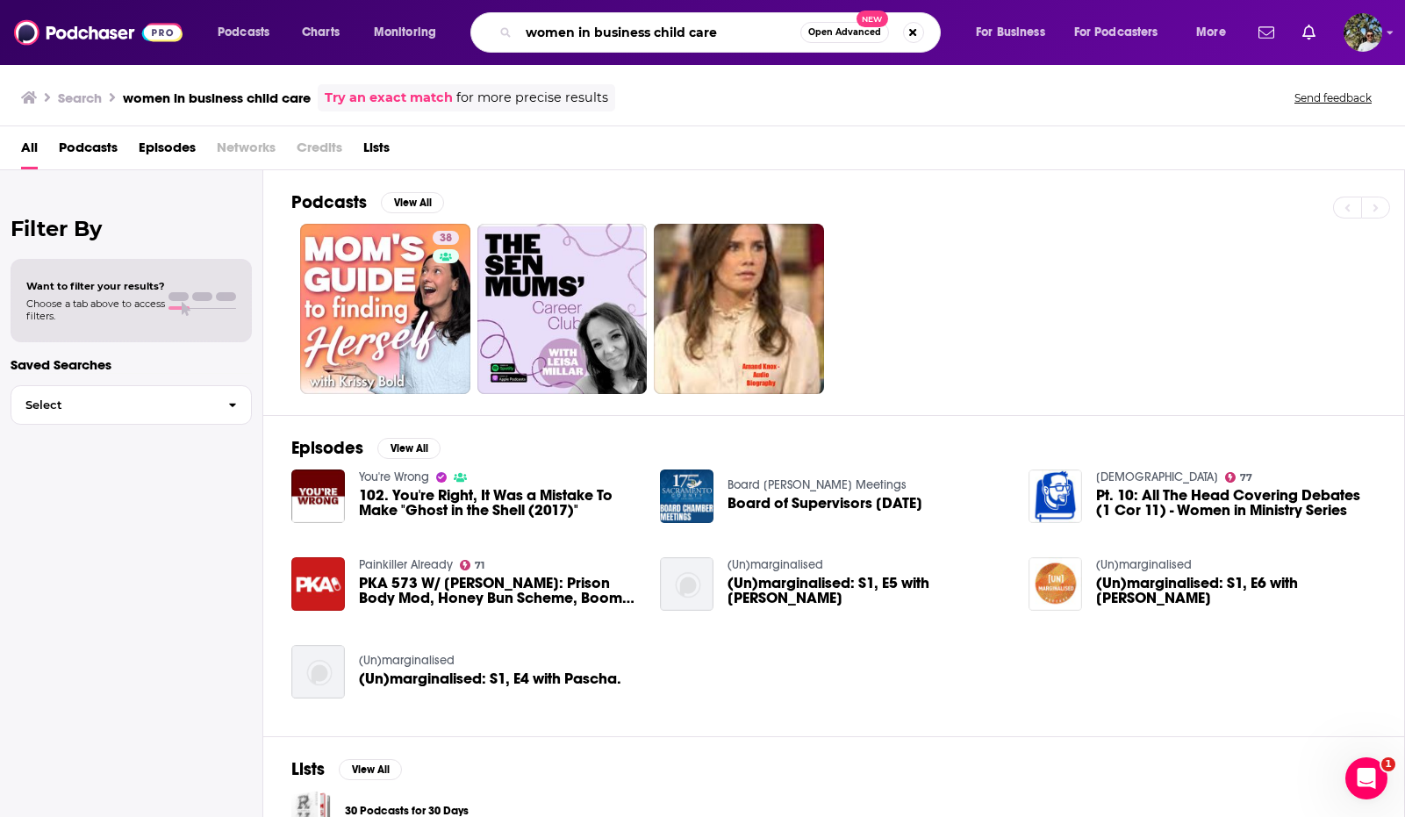
drag, startPoint x: 739, startPoint y: 34, endPoint x: 719, endPoint y: 33, distance: 20.2
click at [719, 33] on input "women in business child care" at bounding box center [660, 32] width 282 height 28
type input "women in business"
